Goal: Information Seeking & Learning: Learn about a topic

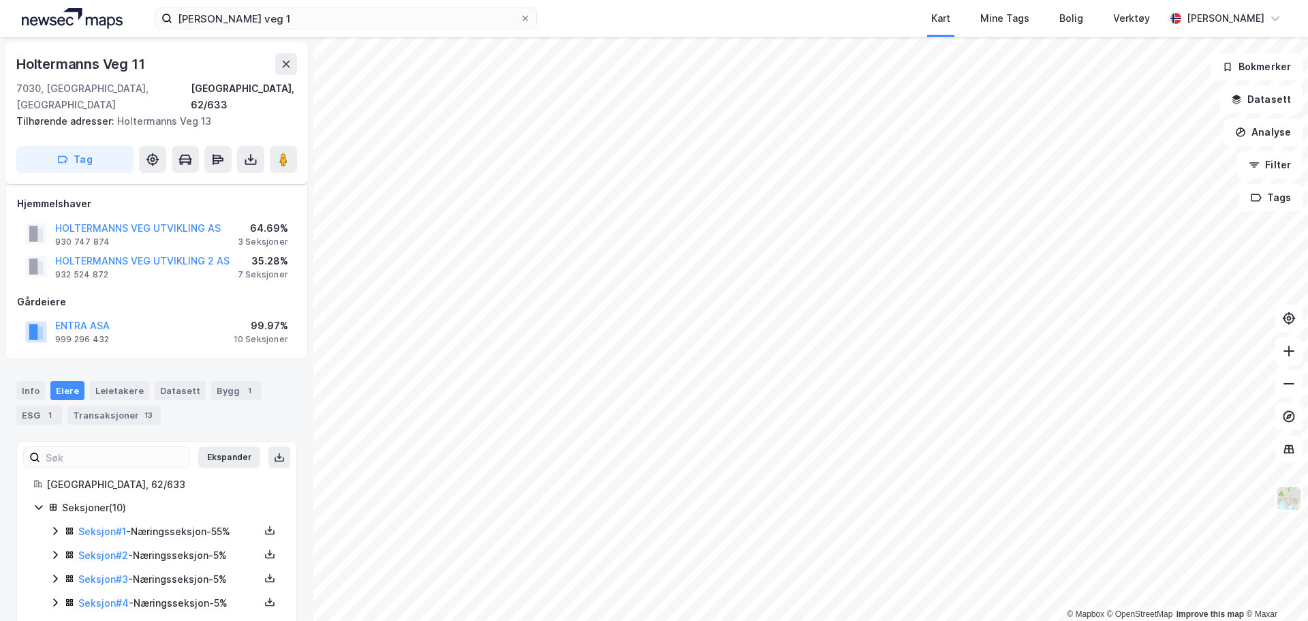
scroll to position [151, 0]
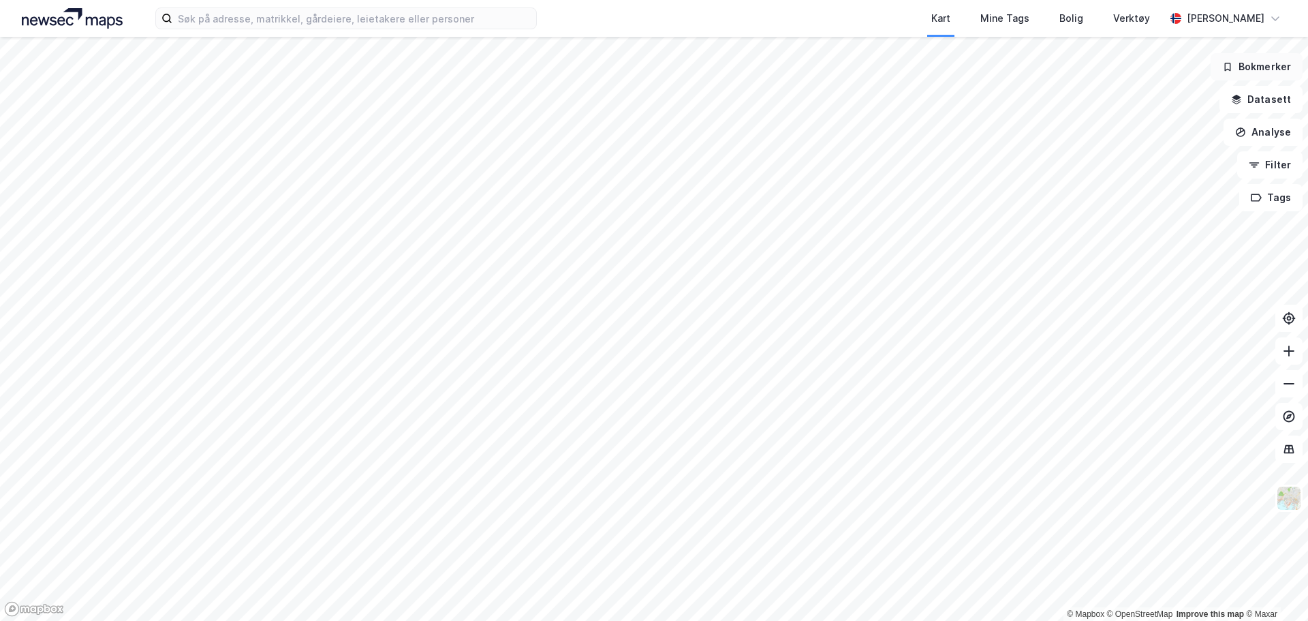
click at [1236, 64] on button "Bokmerker" at bounding box center [1256, 66] width 92 height 27
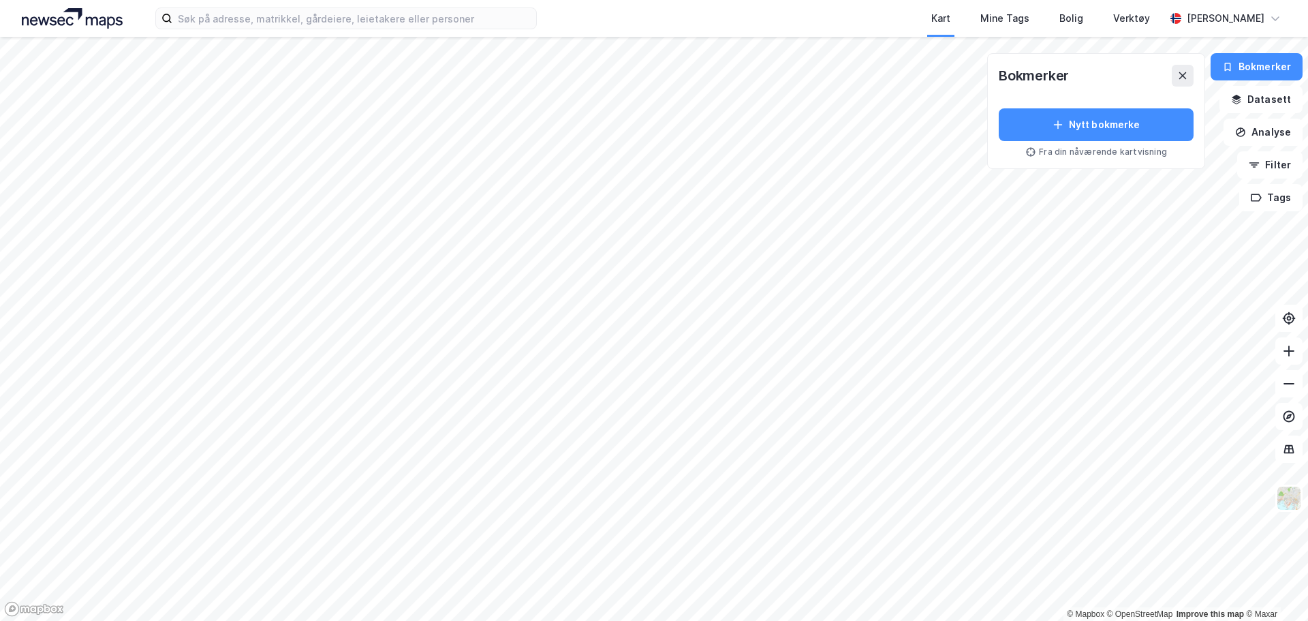
click at [1042, 170] on div "© Mapbox © OpenStreetMap Improve this map © Maxar Bokmerker Nytt bokmerke Fra d…" at bounding box center [654, 329] width 1308 height 584
click at [1262, 106] on button "Datasett" at bounding box center [1260, 99] width 83 height 27
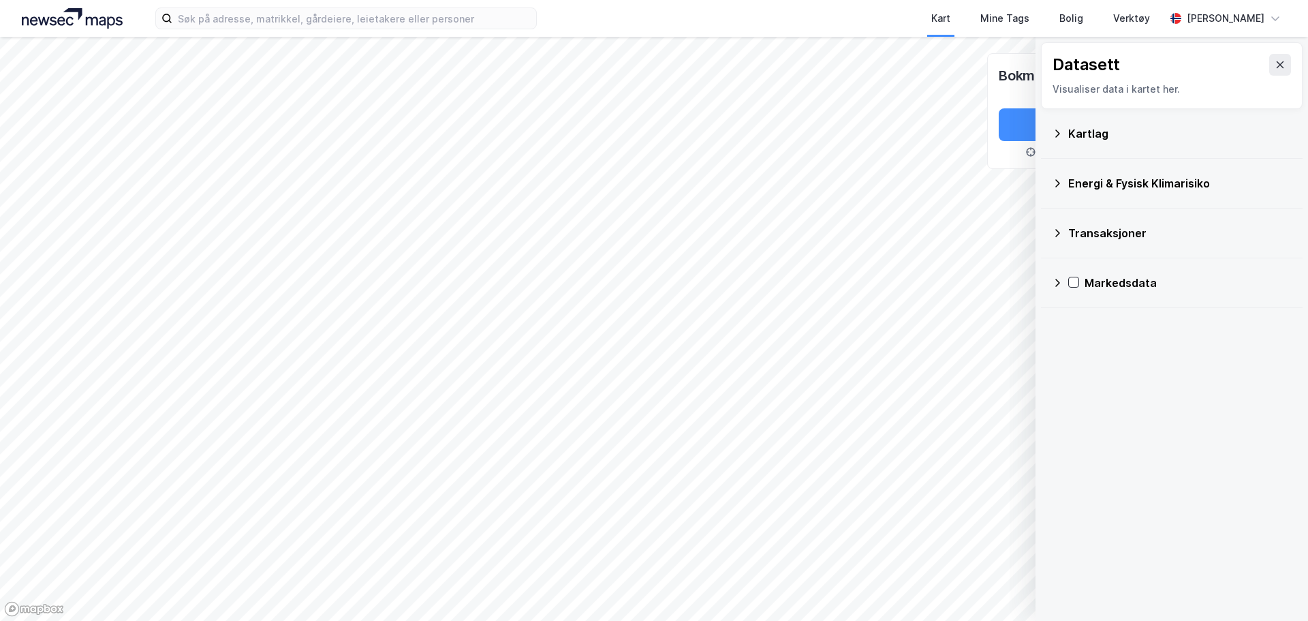
click at [1085, 150] on div "Kartlag" at bounding box center [1172, 134] width 262 height 50
click at [1078, 141] on div "Kartlag" at bounding box center [1179, 133] width 223 height 16
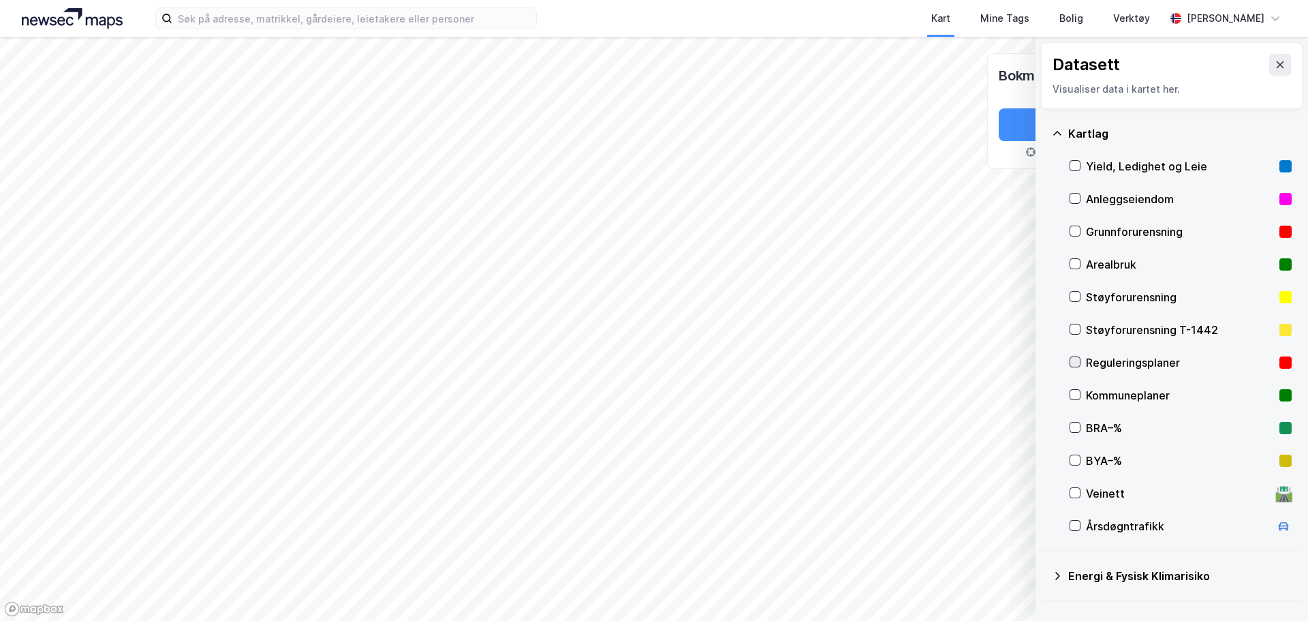
click at [1075, 362] on icon at bounding box center [1075, 362] width 10 height 10
click at [1158, 263] on div "© Mapbox © OpenStreetMap Improve this map © Maxar Datasett Visualiser data i ka…" at bounding box center [654, 329] width 1308 height 584
